Goal: Navigation & Orientation: Find specific page/section

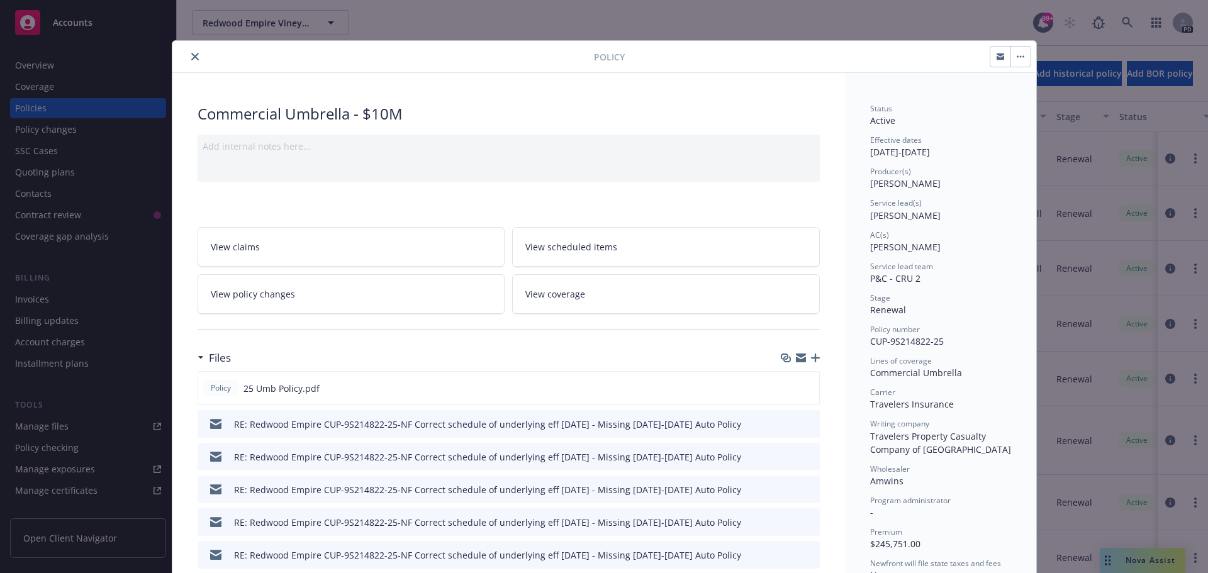
click at [191, 57] on icon "close" at bounding box center [195, 57] width 8 height 8
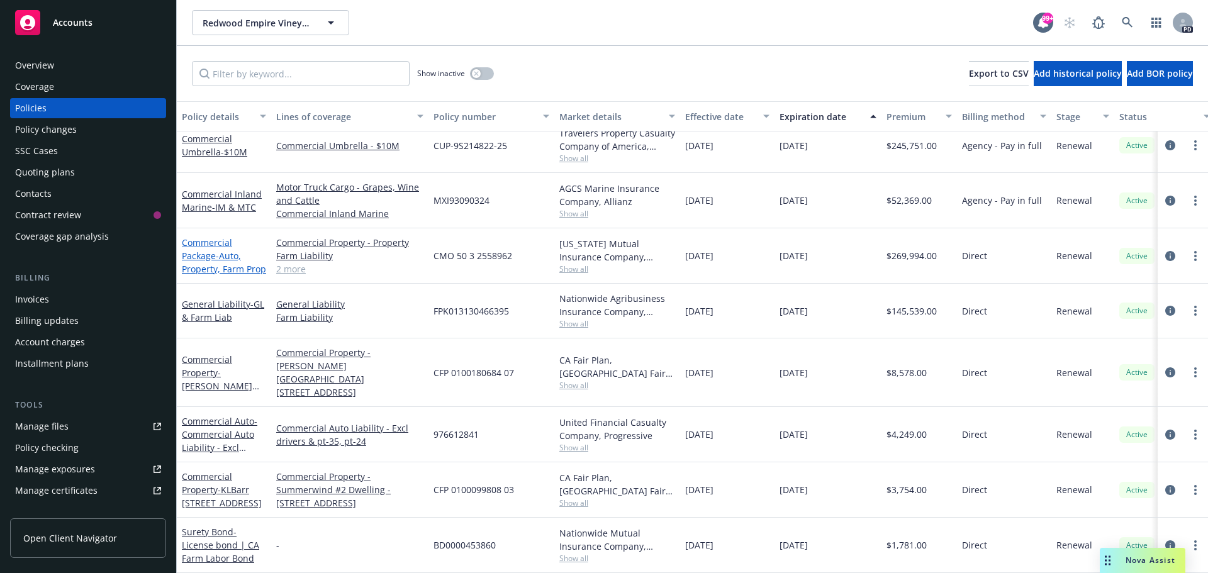
scroll to position [126, 0]
